Goal: Transaction & Acquisition: Purchase product/service

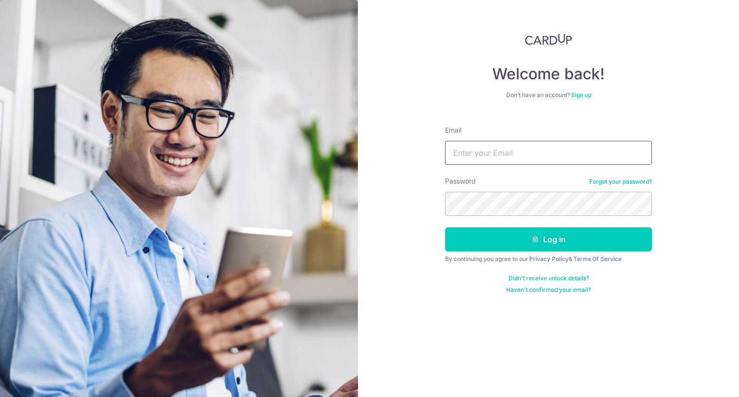
click at [522, 147] on input "Email" at bounding box center [548, 153] width 207 height 24
type input "jianicole@gmail.com"
click at [445, 228] on button "Log in" at bounding box center [548, 240] width 207 height 24
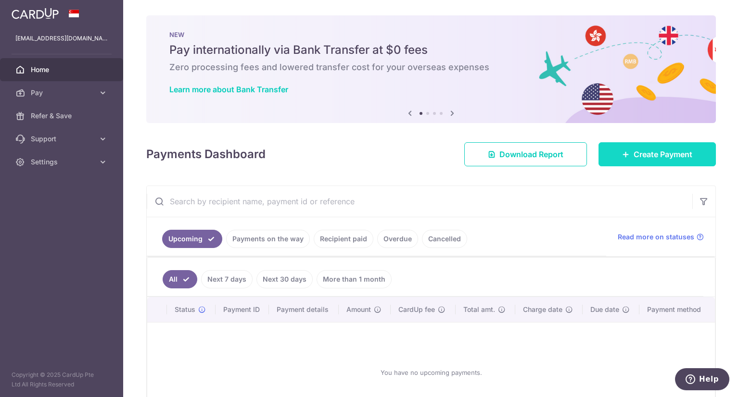
click at [668, 146] on link "Create Payment" at bounding box center [657, 154] width 117 height 24
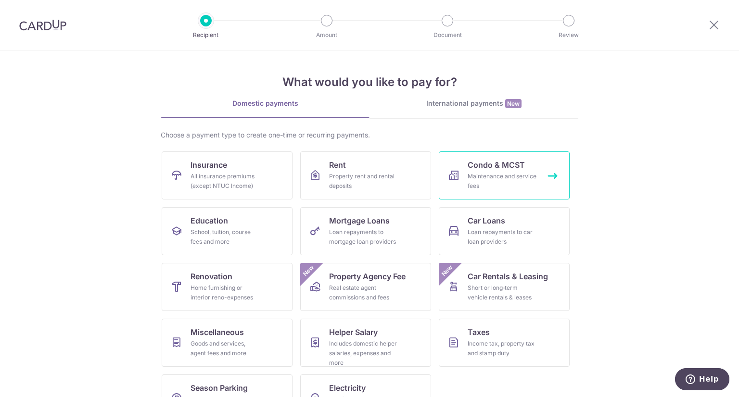
click at [486, 179] on div "Maintenance and service fees" at bounding box center [502, 181] width 69 height 19
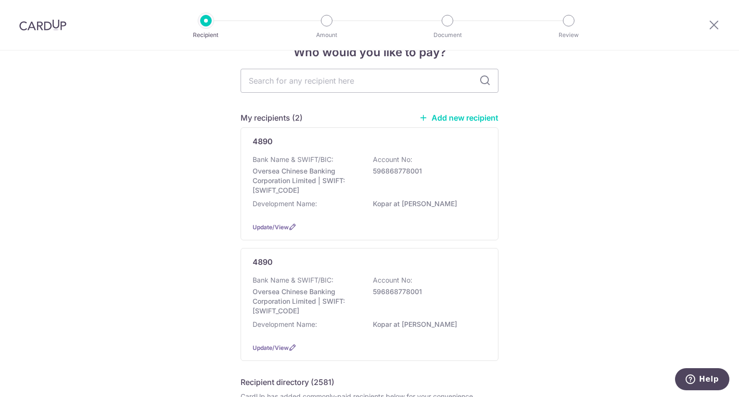
scroll to position [48, 0]
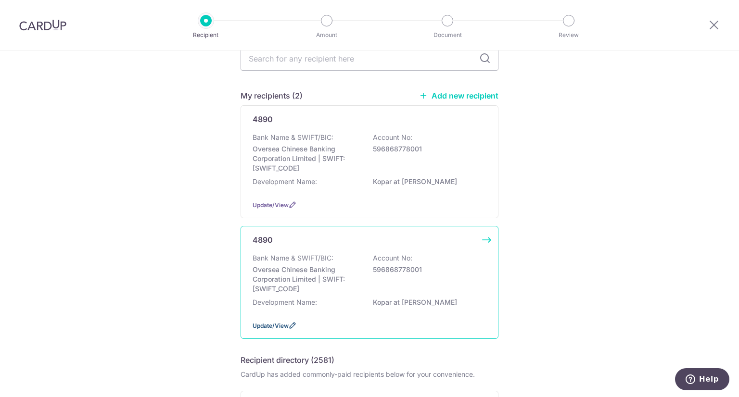
click at [291, 324] on icon at bounding box center [293, 326] width 8 height 8
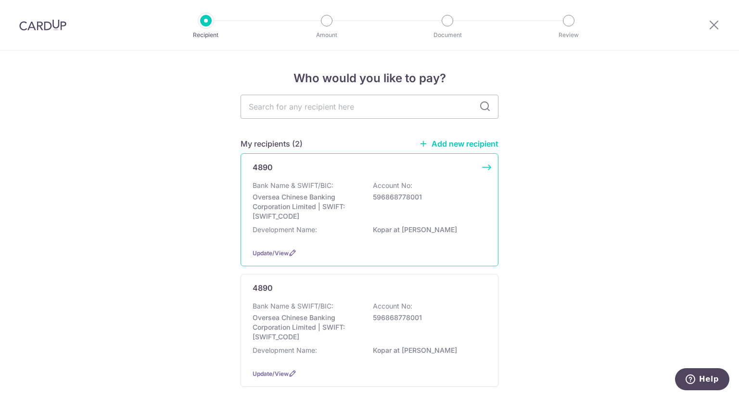
click at [424, 167] on div "4890" at bounding box center [364, 168] width 222 height 12
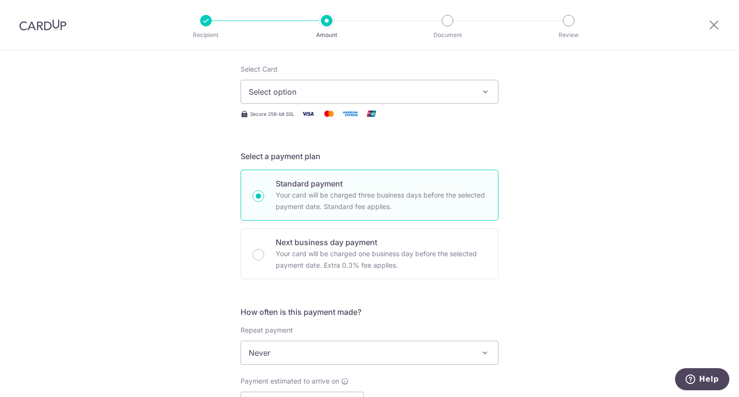
scroll to position [96, 0]
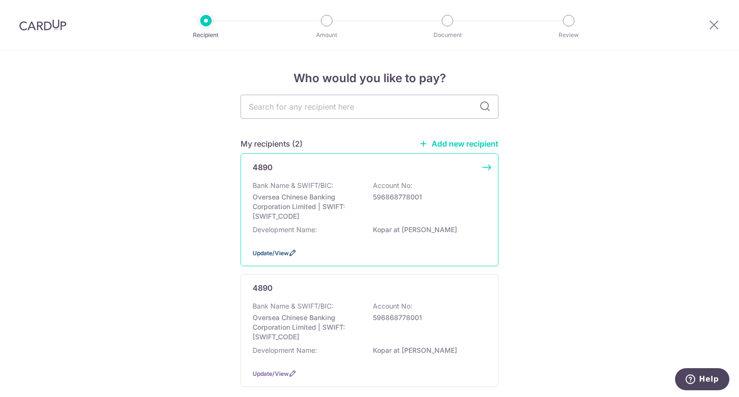
click at [289, 255] on icon at bounding box center [293, 253] width 8 height 8
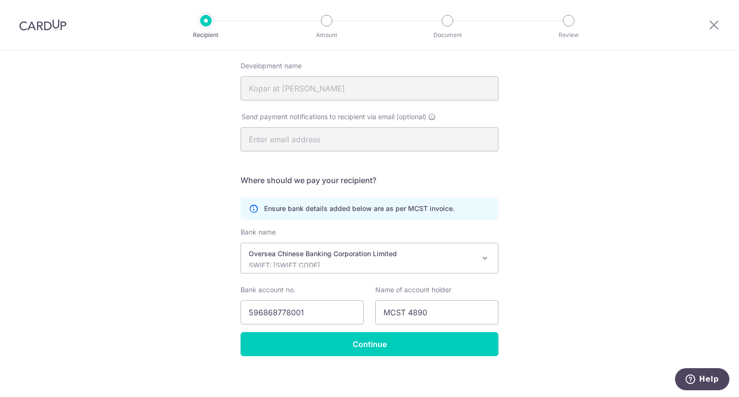
scroll to position [149, 0]
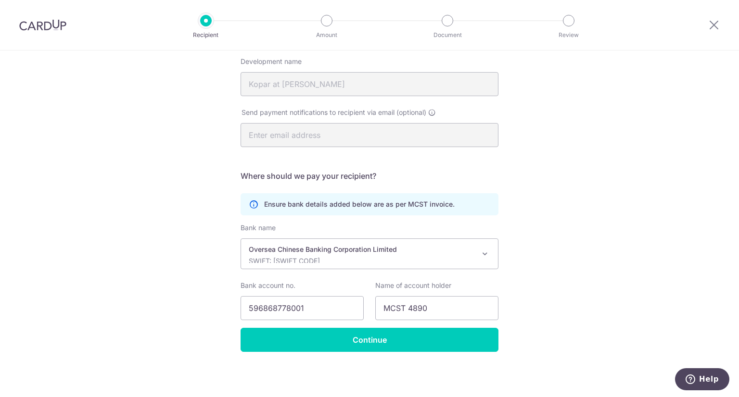
click at [483, 250] on span at bounding box center [485, 254] width 12 height 12
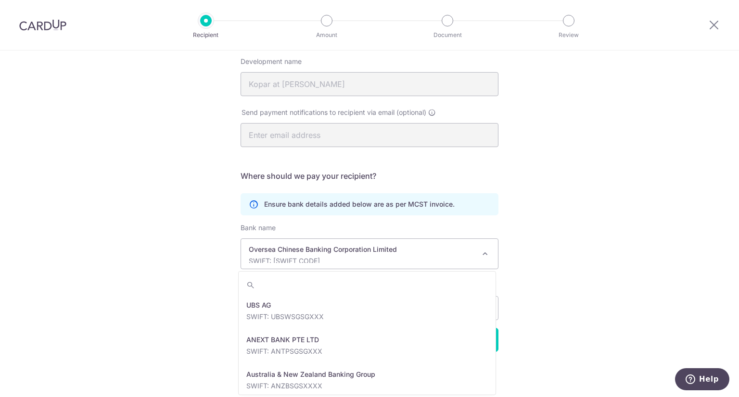
scroll to position [1628, 0]
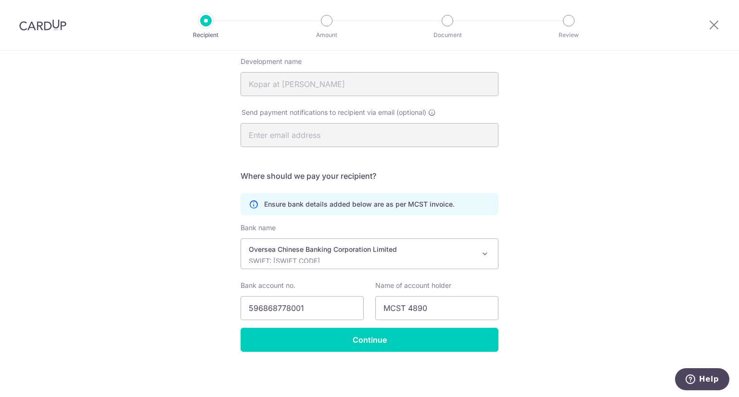
click at [481, 255] on span at bounding box center [485, 254] width 12 height 12
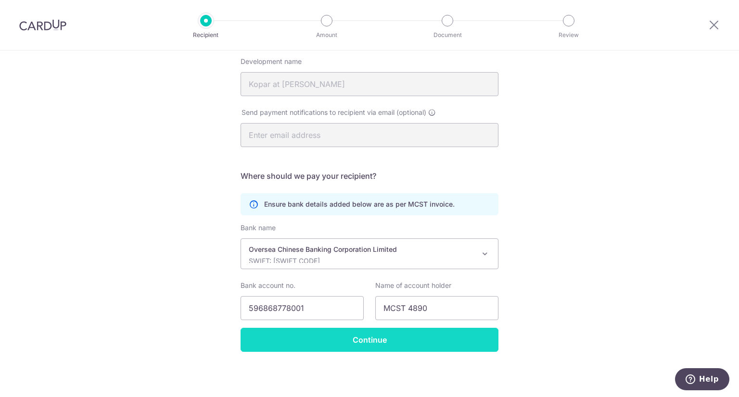
click at [395, 343] on input "Continue" at bounding box center [370, 340] width 258 height 24
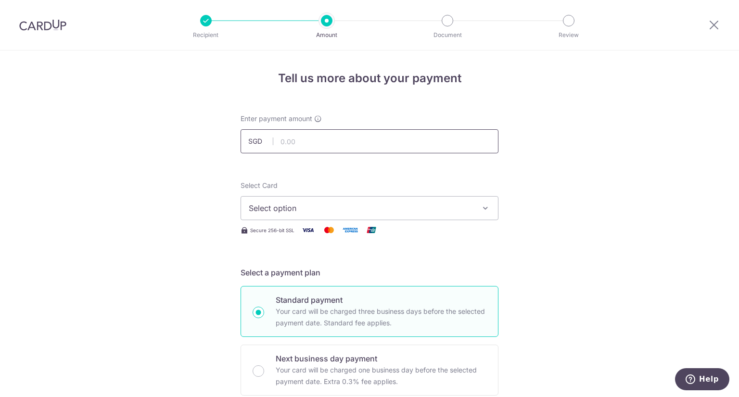
click at [344, 140] on input "text" at bounding box center [370, 141] width 258 height 24
click at [481, 207] on icon "button" at bounding box center [486, 209] width 10 height 10
type input "1,667.70"
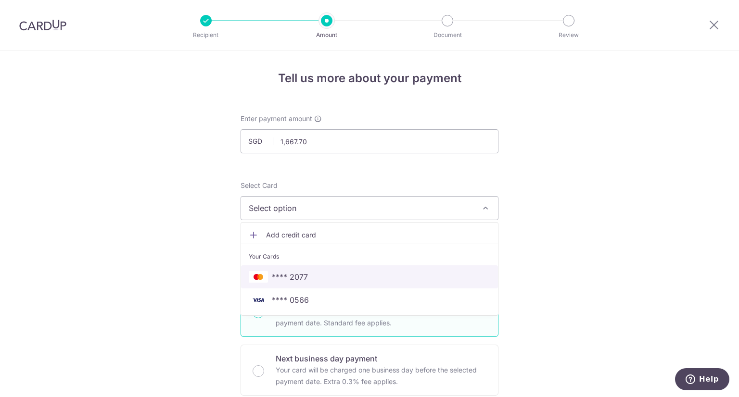
click at [291, 277] on span "**** 2077" at bounding box center [290, 277] width 36 height 12
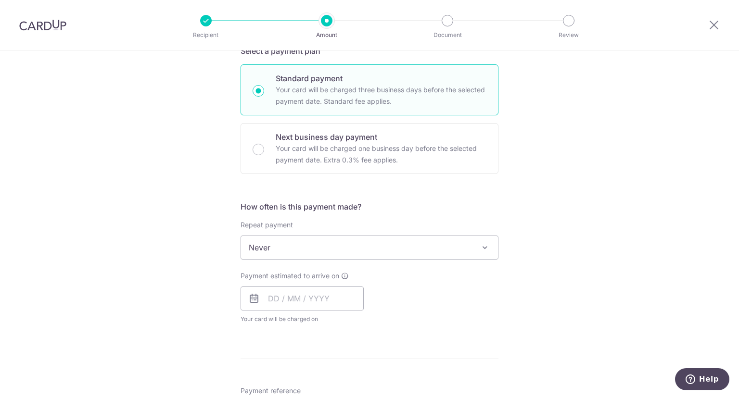
scroll to position [289, 0]
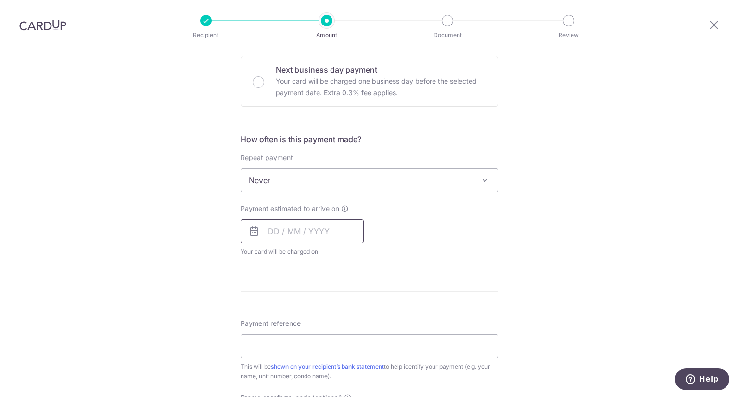
click at [308, 225] on input "text" at bounding box center [302, 231] width 123 height 24
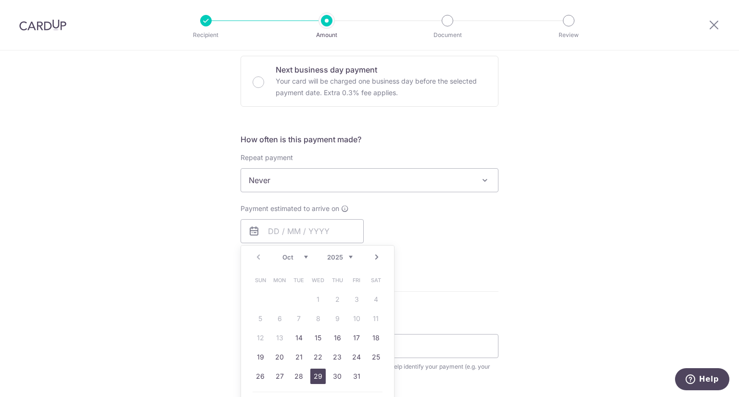
click at [317, 375] on link "29" at bounding box center [317, 376] width 15 height 15
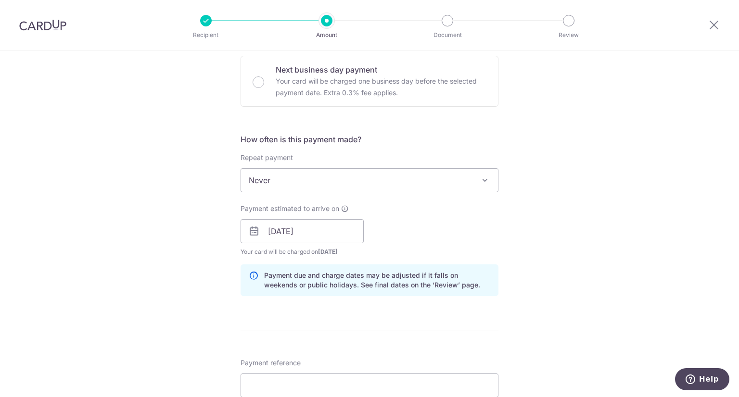
click at [569, 282] on div "Tell us more about your payment Enter payment amount SGD 1,667.70 1667.70 Selec…" at bounding box center [369, 216] width 739 height 910
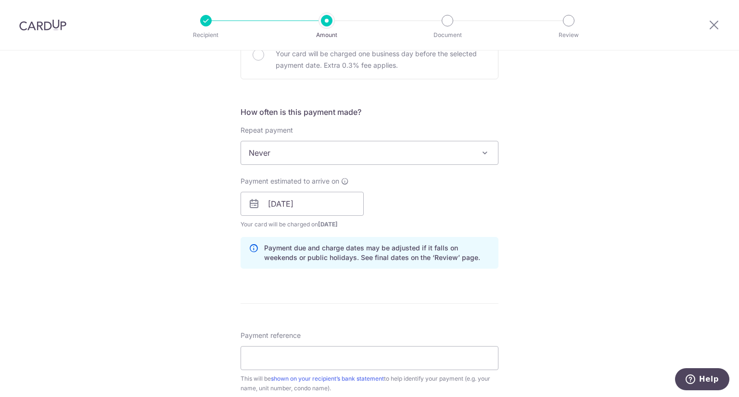
scroll to position [337, 0]
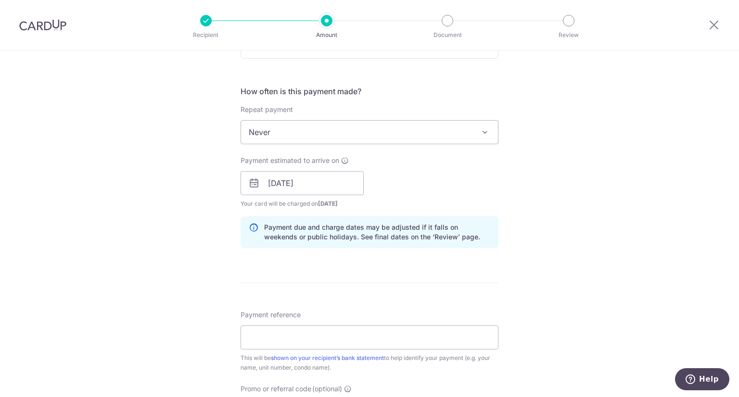
click at [530, 193] on div "Tell us more about your payment Enter payment amount SGD 1,667.70 1667.70 Selec…" at bounding box center [369, 168] width 739 height 910
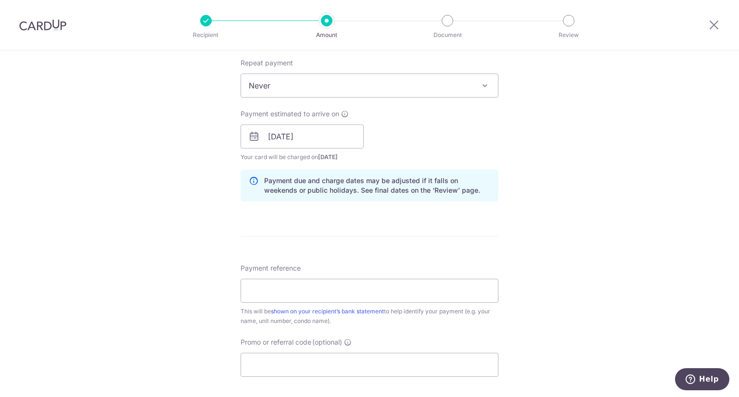
scroll to position [386, 0]
drag, startPoint x: 298, startPoint y: 137, endPoint x: 301, endPoint y: 132, distance: 6.0
click at [301, 132] on input "29/10/2025" at bounding box center [302, 135] width 123 height 24
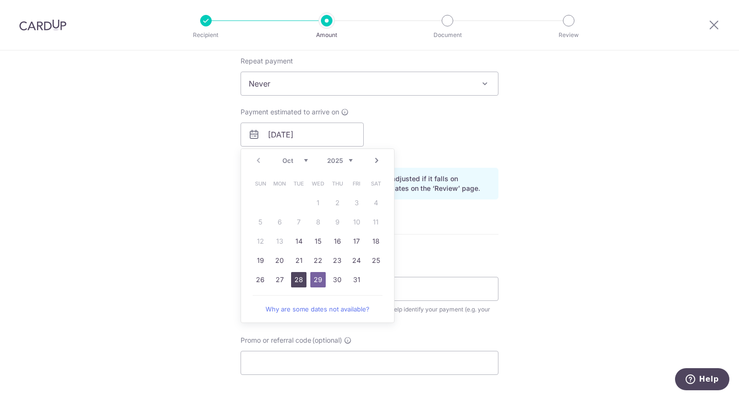
click at [293, 277] on link "28" at bounding box center [298, 279] width 15 height 15
type input "28/10/2025"
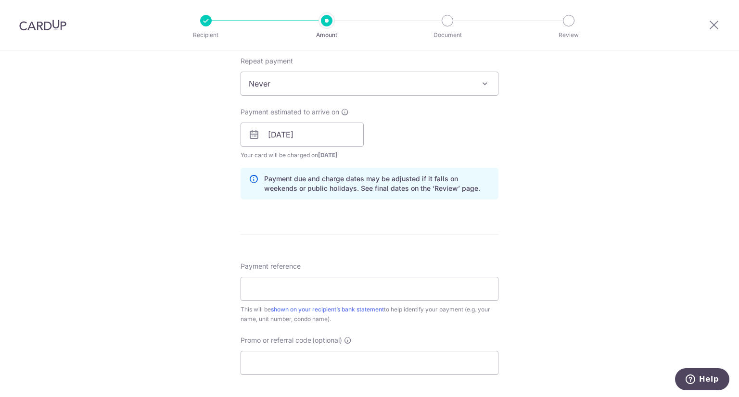
click at [525, 242] on div "Tell us more about your payment Enter payment amount SGD 1,667.70 1667.70 Selec…" at bounding box center [369, 120] width 739 height 910
click at [278, 285] on input "Payment reference" at bounding box center [370, 289] width 258 height 24
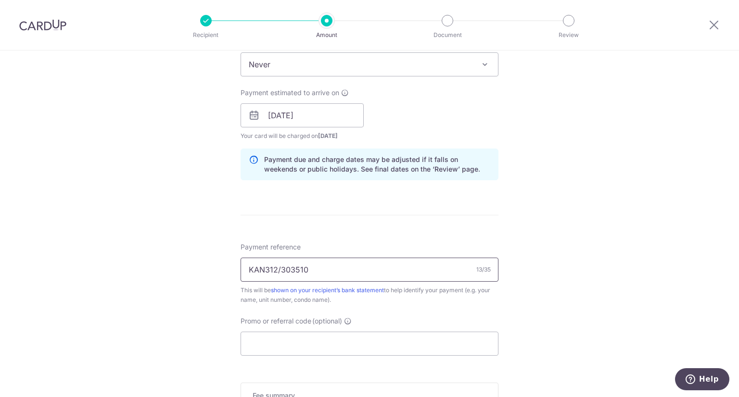
scroll to position [434, 0]
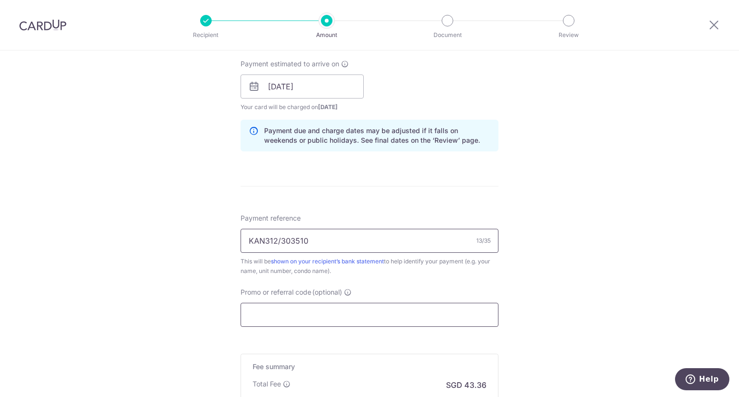
type input "KAN312/303510"
click at [357, 319] on input "Promo or referral code (optional)" at bounding box center [370, 315] width 258 height 24
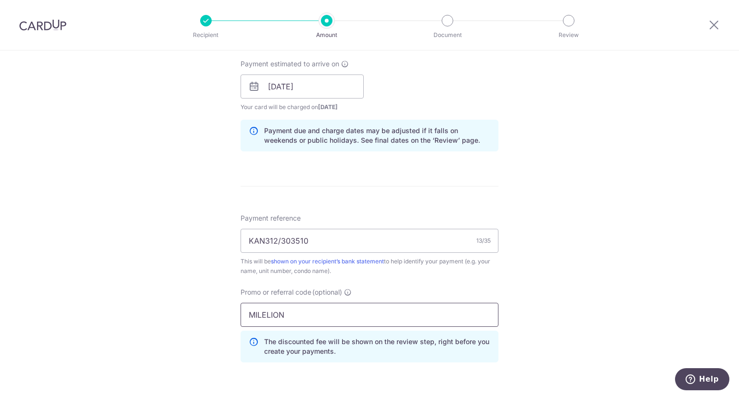
type input "MILELION"
click at [612, 308] on div "Tell us more about your payment Enter payment amount SGD 1,667.70 1667.70 Selec…" at bounding box center [369, 93] width 739 height 953
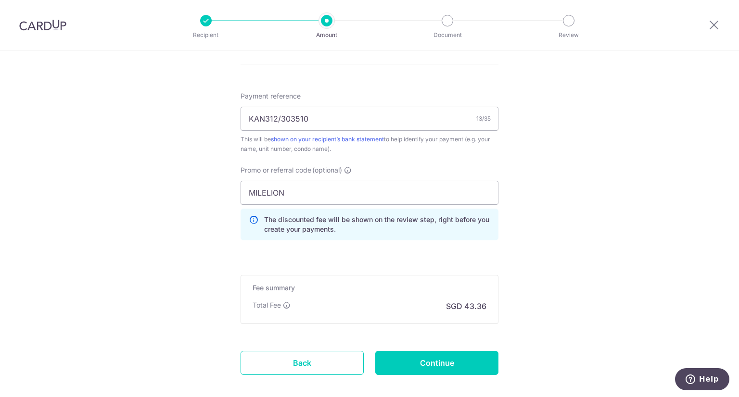
scroll to position [578, 0]
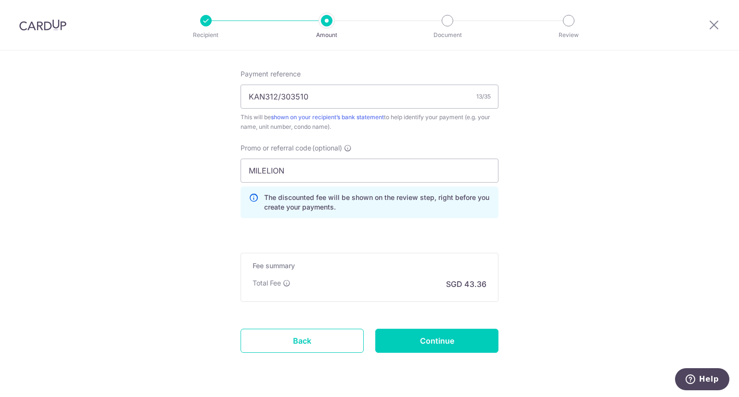
click at [395, 293] on div "Fee summary Base fee Extend fee Next-day fee Total Fee SGD 43.36" at bounding box center [370, 277] width 258 height 49
click at [414, 339] on input "Continue" at bounding box center [436, 341] width 123 height 24
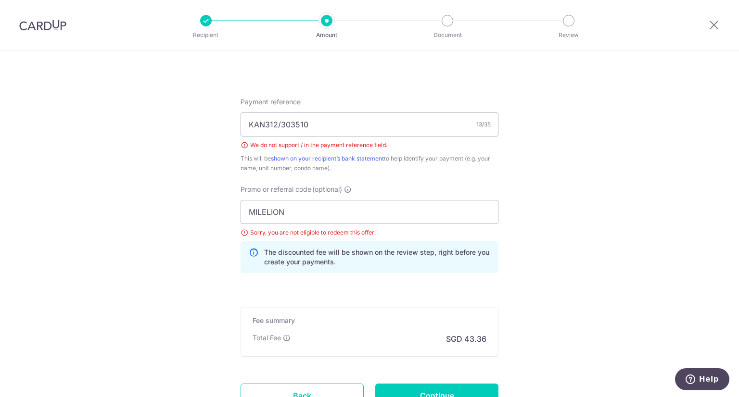
scroll to position [537, 0]
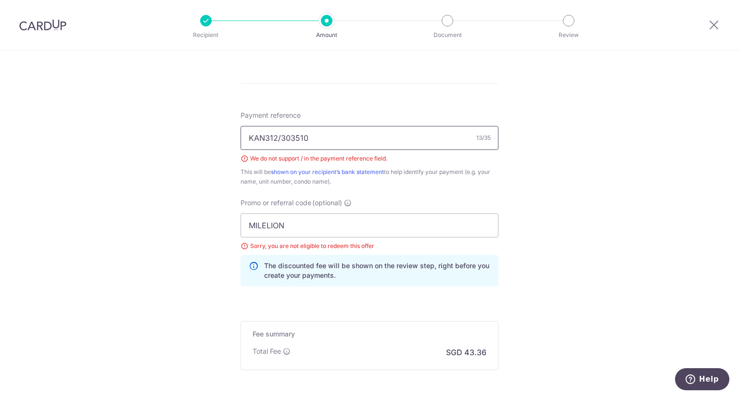
click at [276, 135] on input "KAN312/303510" at bounding box center [370, 138] width 258 height 24
type input "KAN312 303510"
click at [597, 313] on div "Tell us more about your payment Enter payment amount SGD 1,667.70 1667.70 Selec…" at bounding box center [369, 4] width 739 height 980
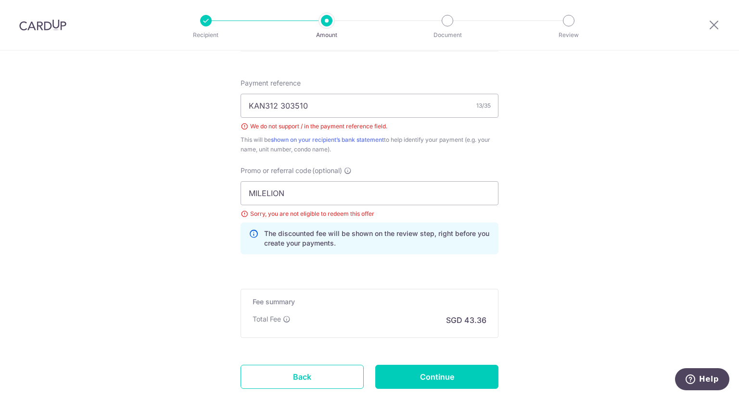
scroll to position [585, 0]
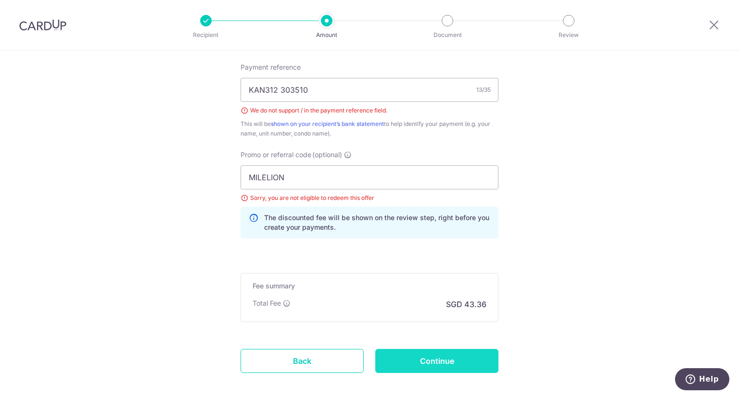
click at [427, 359] on input "Continue" at bounding box center [436, 361] width 123 height 24
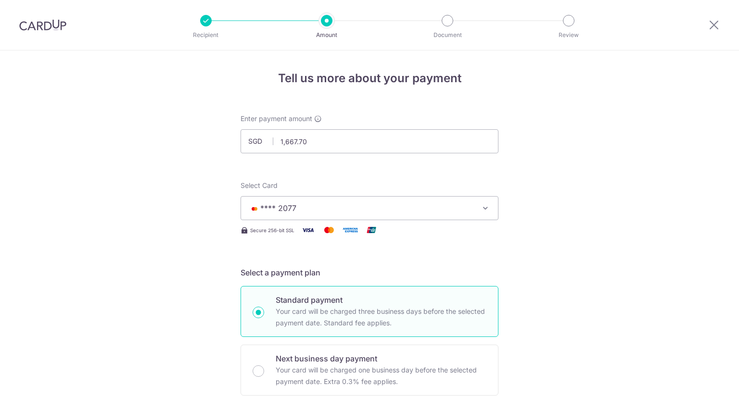
scroll to position [620, 0]
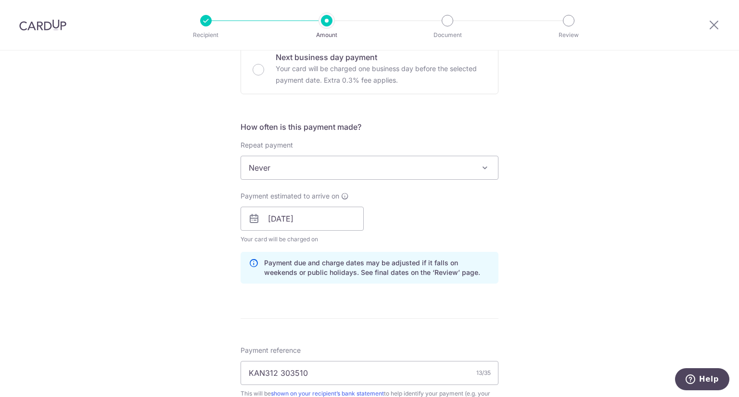
scroll to position [287, 0]
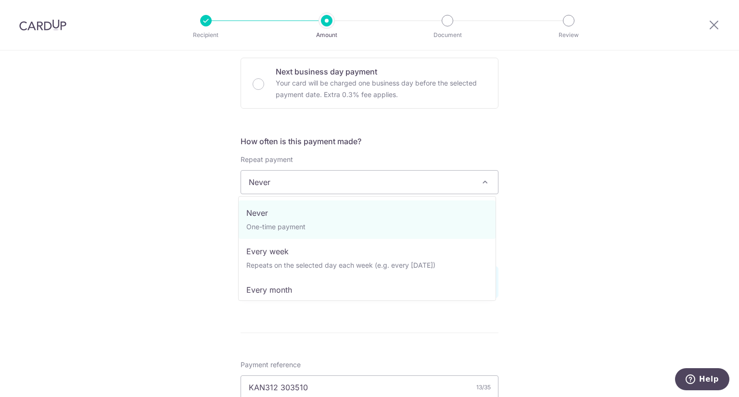
click at [334, 174] on span "Never" at bounding box center [369, 182] width 257 height 23
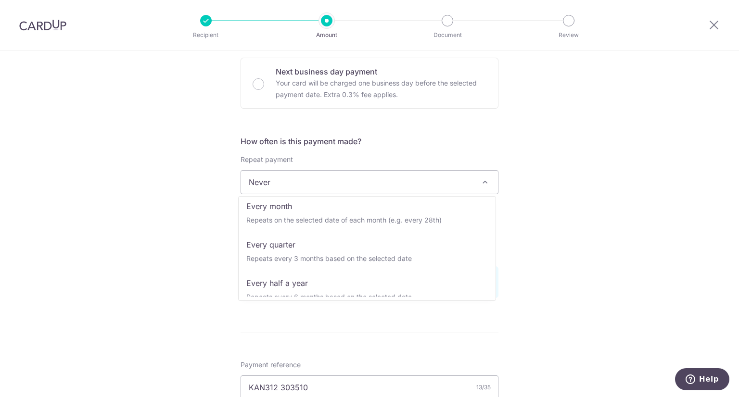
scroll to position [96, 0]
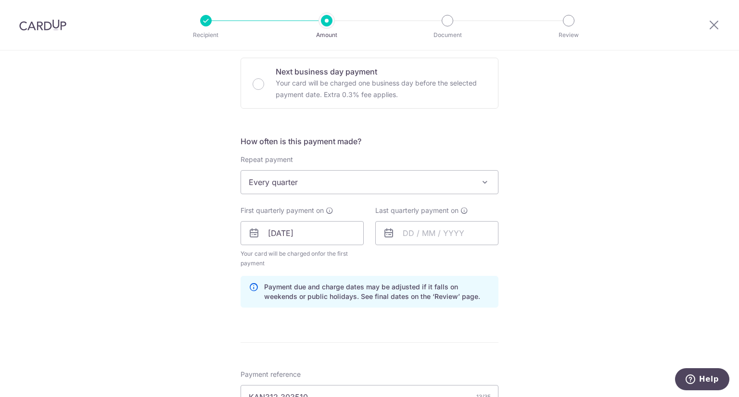
click at [537, 225] on div "Tell us more about your payment Enter payment amount SGD 1,667.70 1667.70 Selec…" at bounding box center [369, 229] width 739 height 933
click at [431, 232] on input "text" at bounding box center [436, 233] width 123 height 24
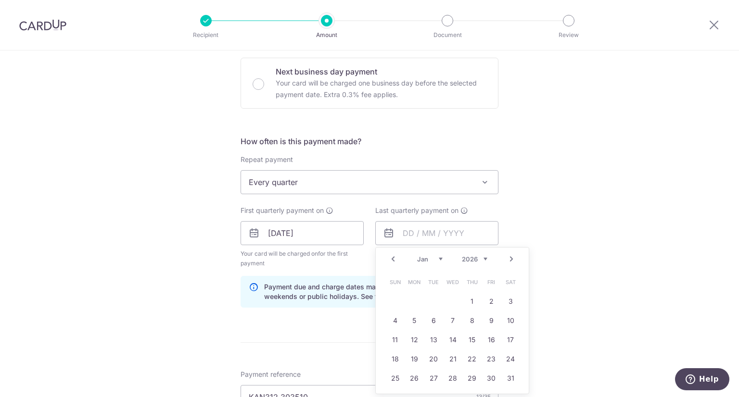
click at [569, 264] on div "Tell us more about your payment Enter payment amount SGD 1,667.70 1667.70 Selec…" at bounding box center [369, 229] width 739 height 933
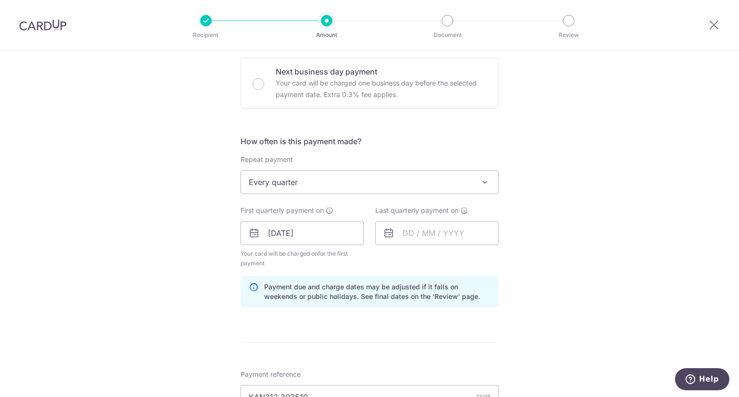
click at [522, 243] on div "Tell us more about your payment Enter payment amount SGD 1,667.70 1667.70 Selec…" at bounding box center [369, 229] width 739 height 933
click at [395, 184] on span "Every quarter" at bounding box center [369, 182] width 257 height 23
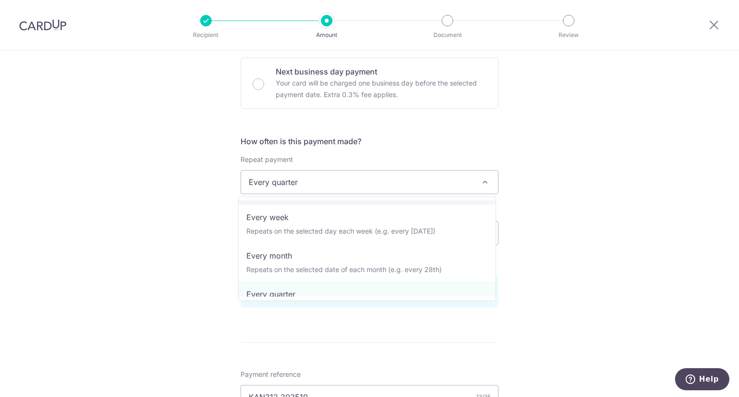
scroll to position [0, 0]
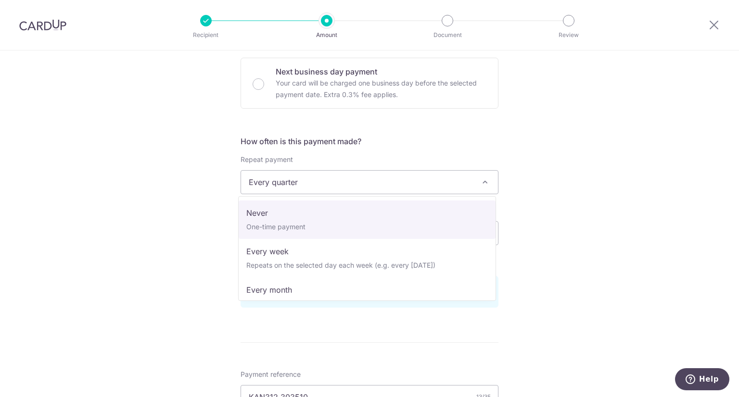
select select "1"
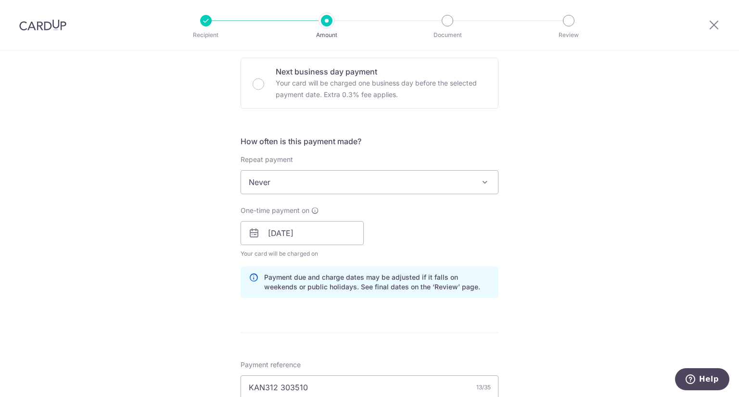
click at [569, 213] on div "Tell us more about your payment Enter payment amount SGD 1,667.70 1667.70 Selec…" at bounding box center [369, 224] width 739 height 923
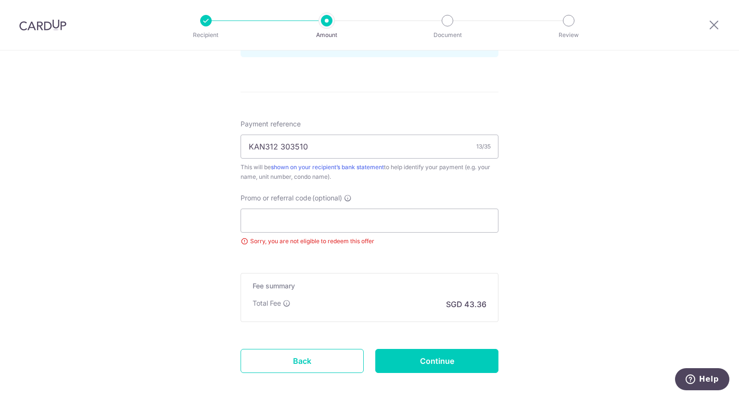
scroll to position [576, 0]
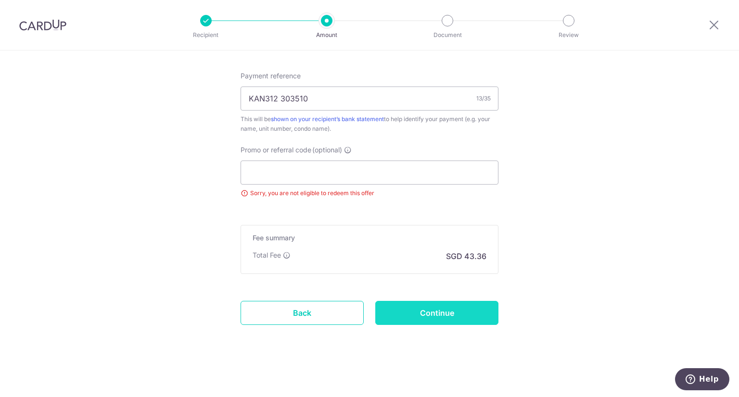
click at [443, 314] on input "Continue" at bounding box center [436, 313] width 123 height 24
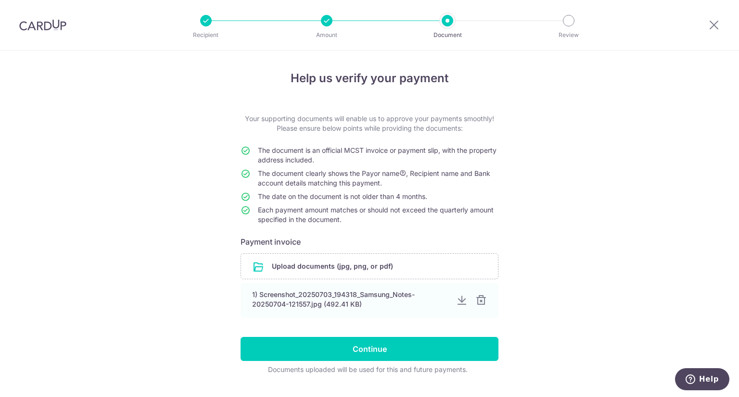
scroll to position [23, 0]
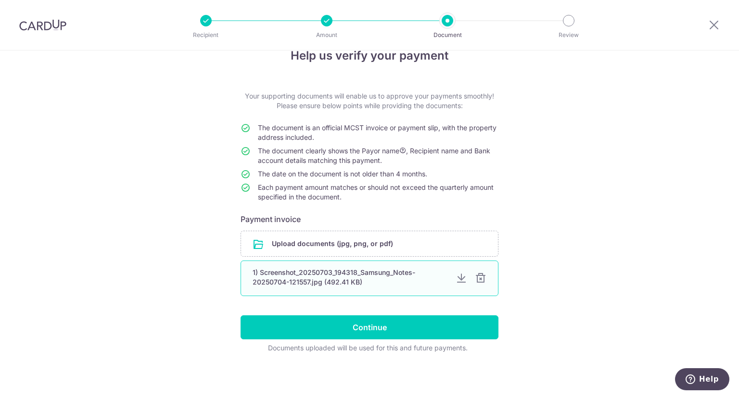
click at [314, 287] on div "1) Screenshot_20250703_194318_Samsung_Notes-20250704-121557.jpg (492.41 KB)" at bounding box center [370, 279] width 258 height 36
click at [476, 277] on div at bounding box center [481, 279] width 12 height 12
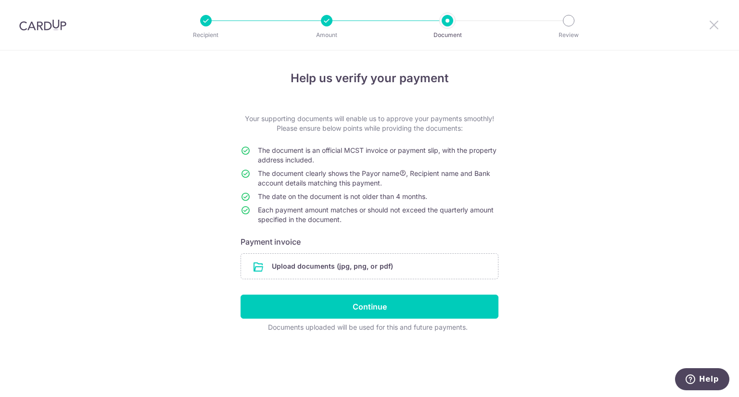
click at [716, 26] on icon at bounding box center [714, 25] width 12 height 12
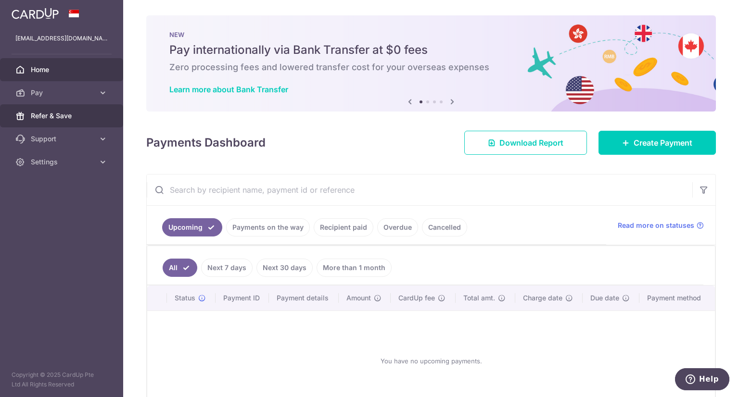
click at [52, 111] on span "Refer & Save" at bounding box center [63, 116] width 64 height 10
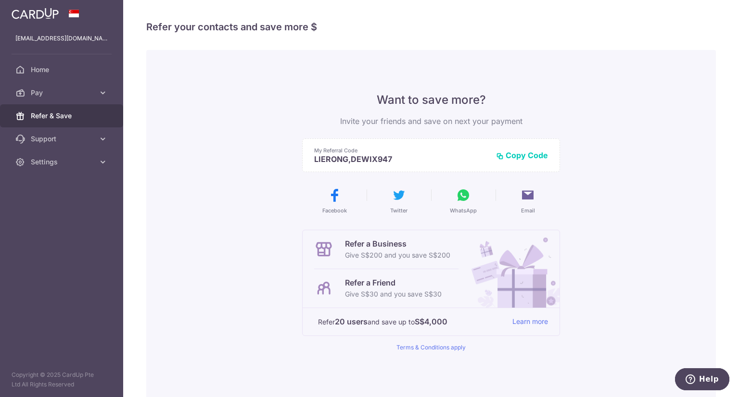
click at [701, 385] on button "Help" at bounding box center [702, 380] width 54 height 22
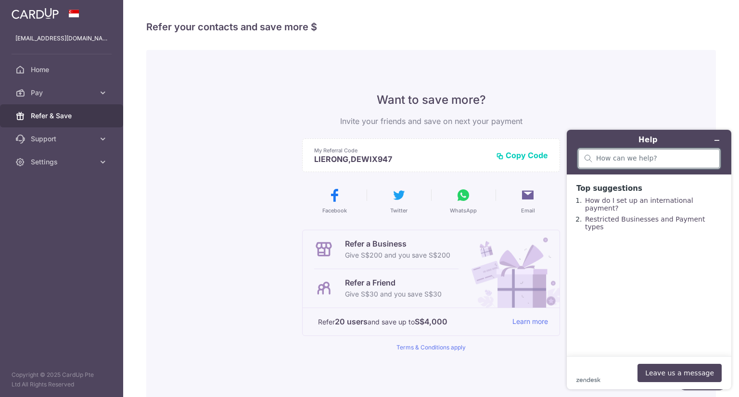
click at [695, 157] on input "search" at bounding box center [654, 158] width 117 height 9
click at [604, 162] on input "search" at bounding box center [654, 158] width 117 height 9
click at [581, 367] on div "zendesk .cls-1{fill:#03363d;} Leave us a message" at bounding box center [648, 373] width 145 height 18
click at [599, 165] on div at bounding box center [648, 158] width 141 height 19
click at [599, 157] on input "search" at bounding box center [654, 158] width 117 height 9
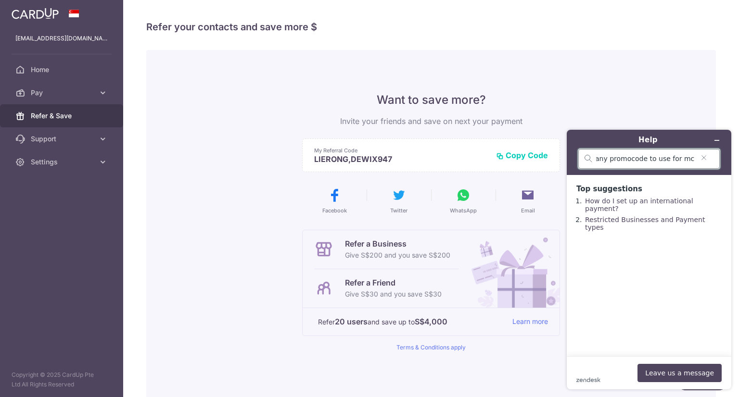
scroll to position [0, 4]
type input "any promocode to use for mcst"
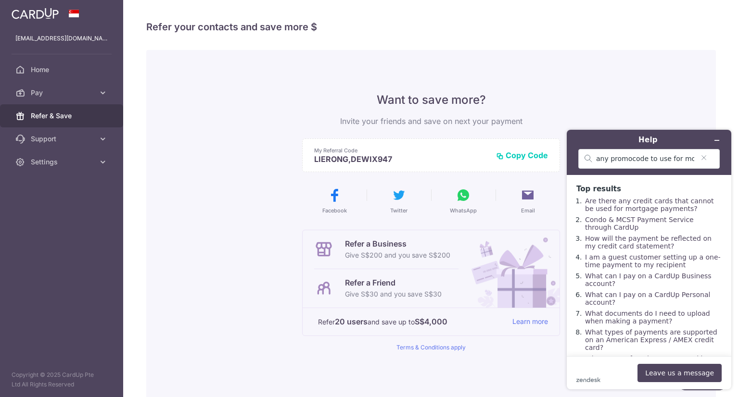
scroll to position [23, 0]
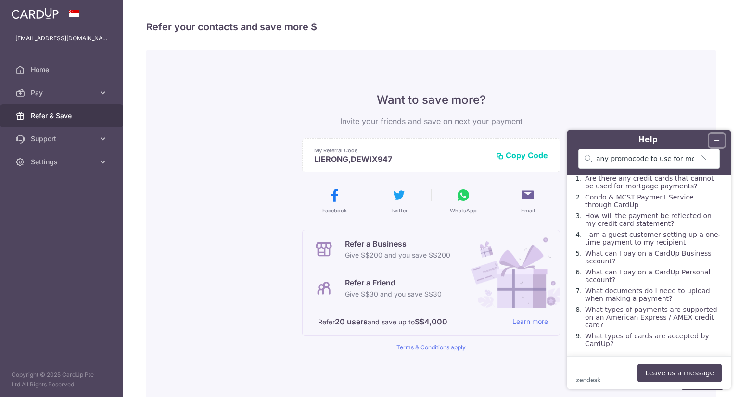
click at [717, 137] on icon "Minimize widget" at bounding box center [717, 140] width 7 height 7
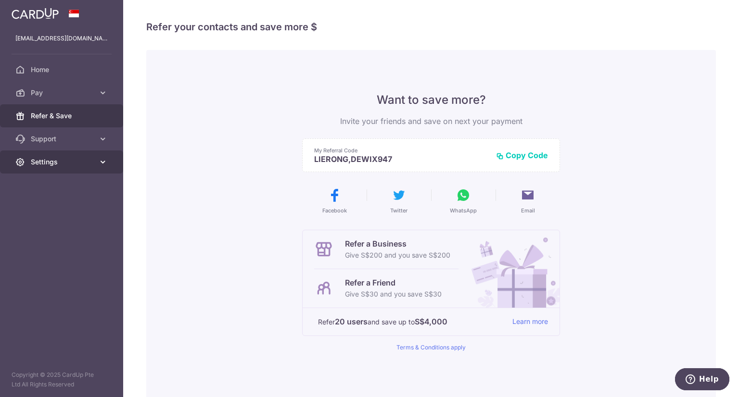
click at [103, 160] on icon at bounding box center [103, 162] width 10 height 10
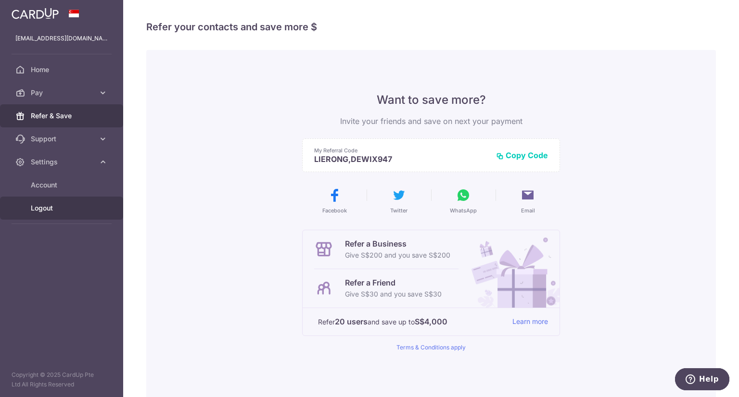
click at [43, 208] on span "Logout" at bounding box center [63, 209] width 64 height 10
